Goal: Find specific page/section: Find specific page/section

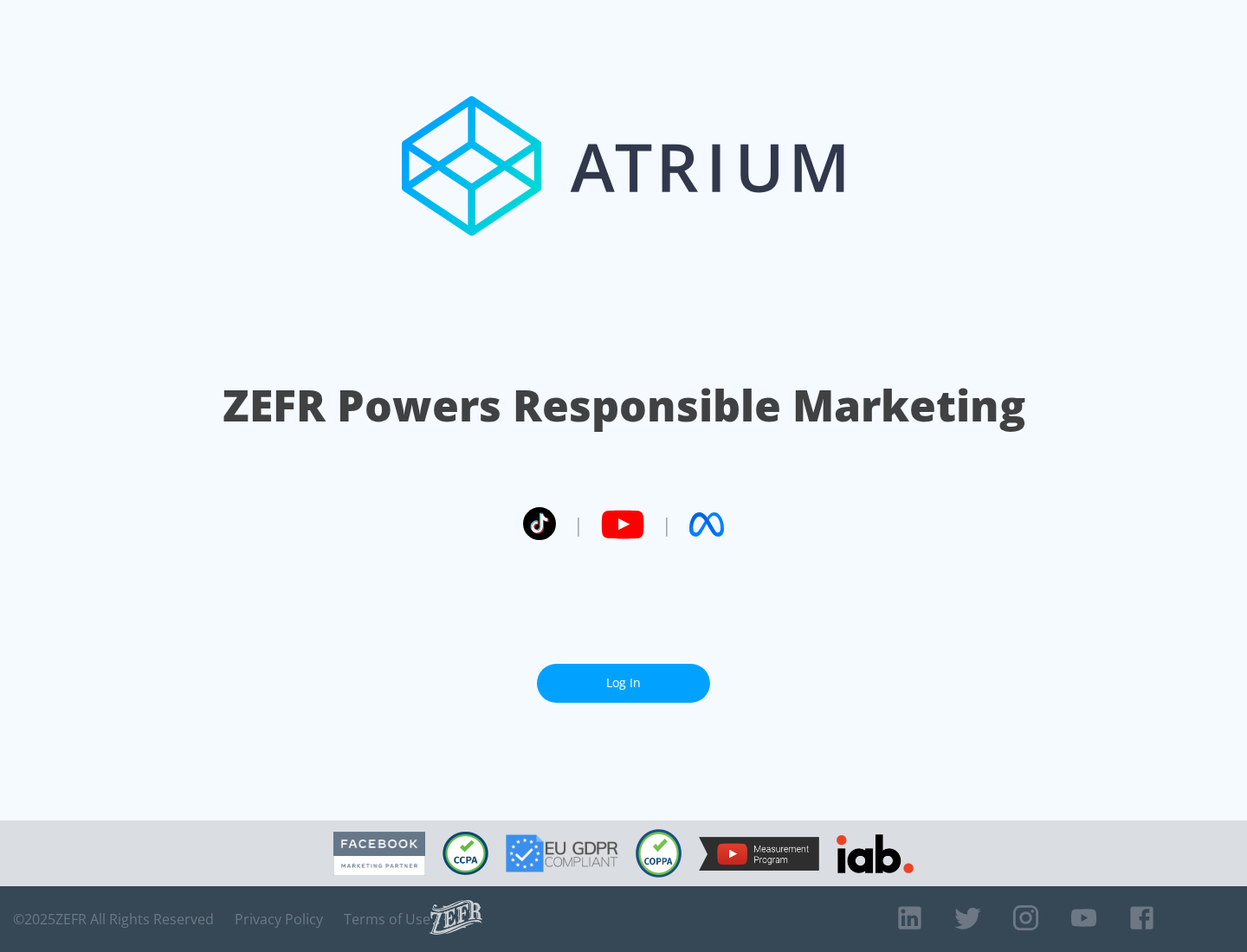
click at [624, 683] on link "Log In" at bounding box center [624, 683] width 173 height 38
